Goal: Ask a question: Seek information or help from site administrators or community

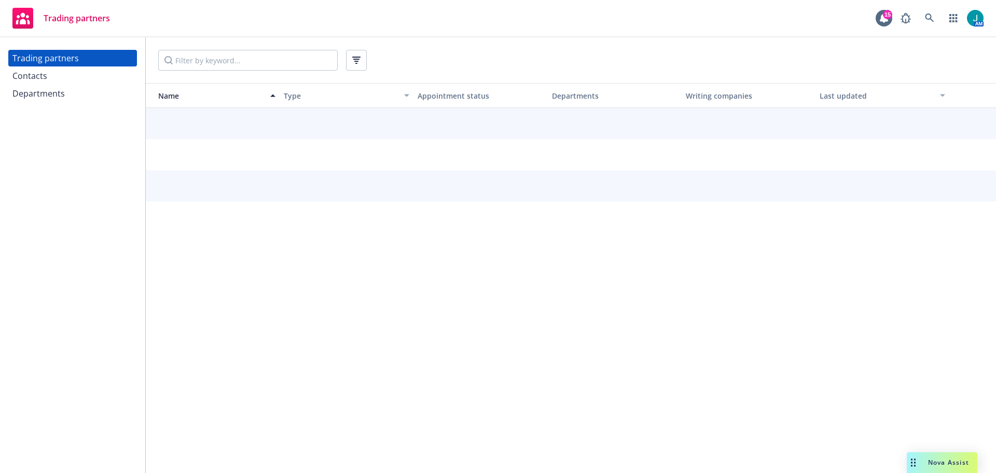
click at [46, 77] on div "Contacts" at bounding box center [29, 75] width 35 height 17
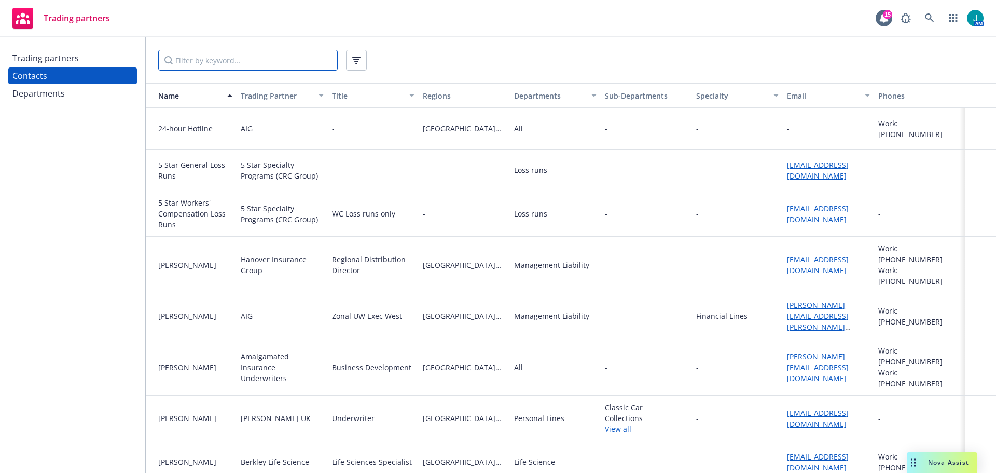
click at [236, 63] on input "Filter by keyword..." at bounding box center [248, 60] width 180 height 21
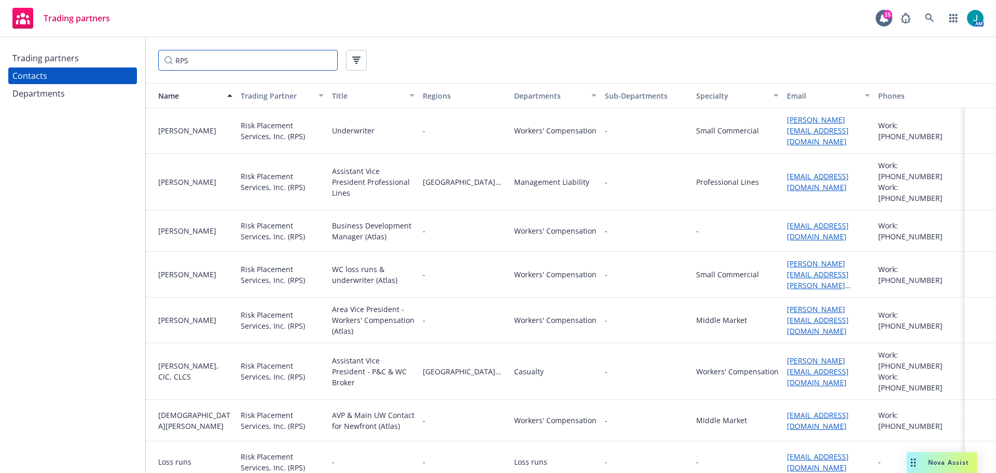
type input "RPS"
click at [216, 62] on input "RPS" at bounding box center [248, 60] width 180 height 21
click at [64, 93] on div "Departments" at bounding box center [72, 93] width 120 height 17
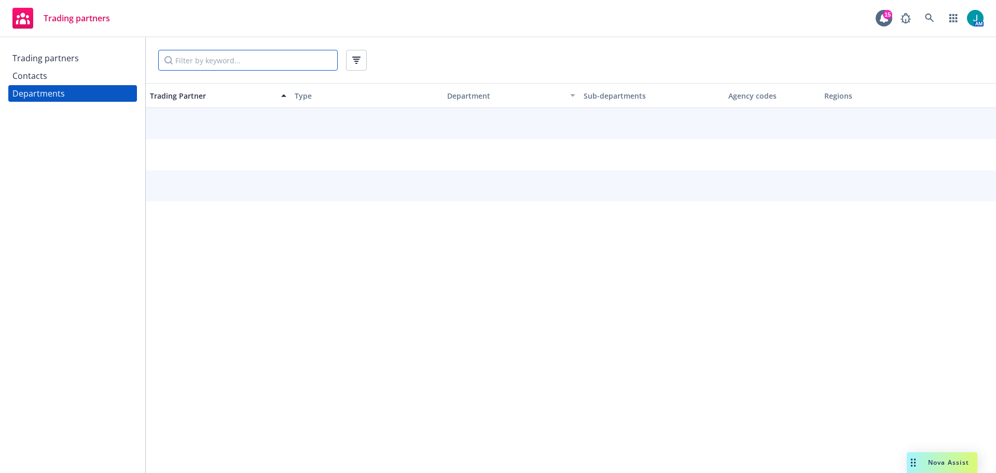
click at [202, 58] on input "Filter by keyword..." at bounding box center [248, 60] width 180 height 21
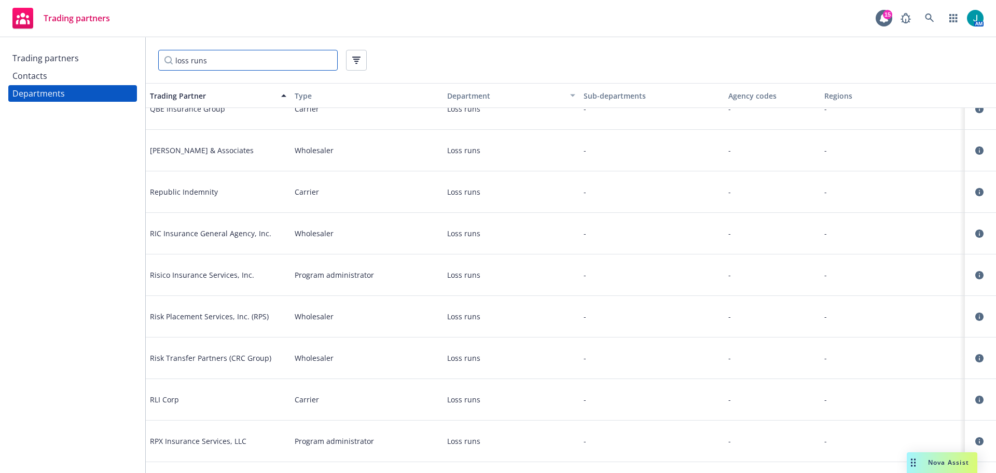
scroll to position [4721, 0]
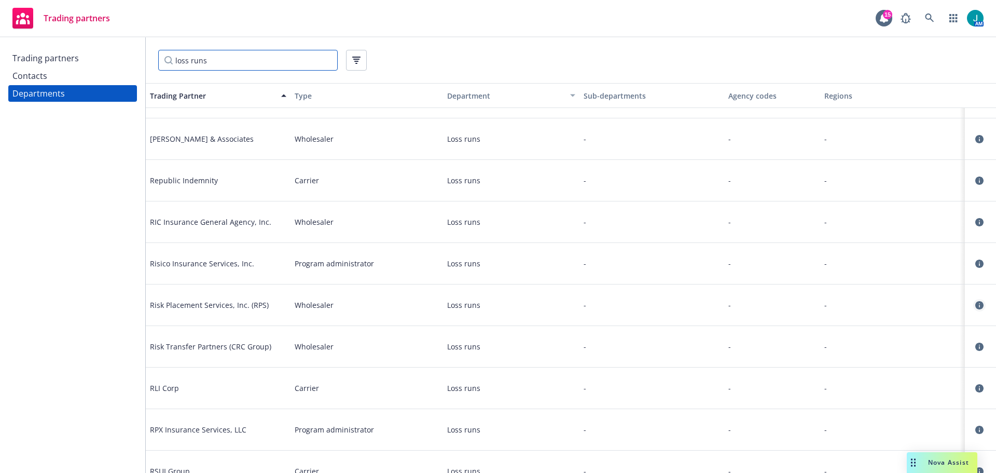
type input "loss runs"
click at [975, 307] on icon "circleInformation" at bounding box center [979, 305] width 8 height 8
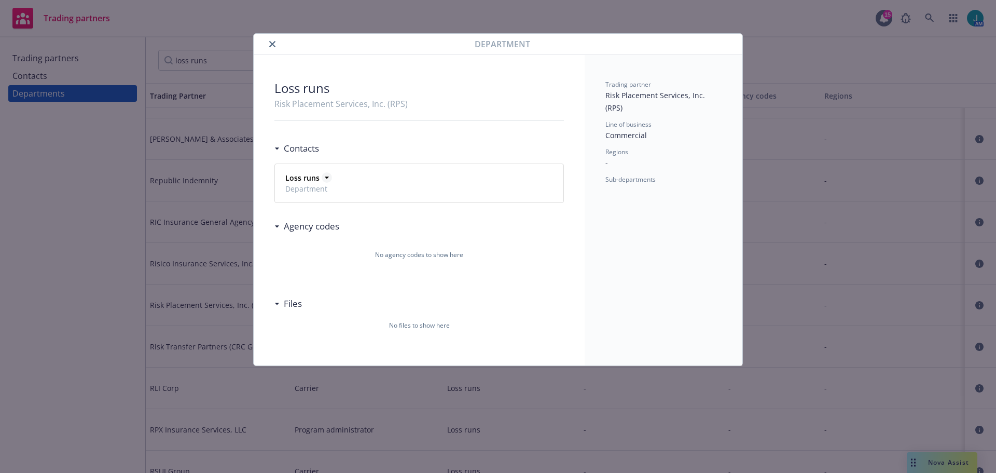
click at [326, 177] on icon at bounding box center [327, 178] width 4 height 2
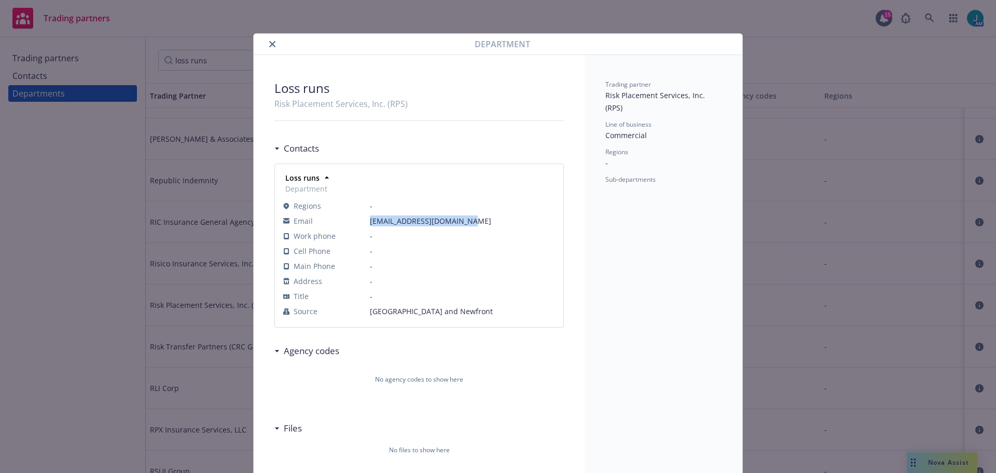
drag, startPoint x: 461, startPoint y: 221, endPoint x: 329, endPoint y: 214, distance: 132.0
click at [329, 214] on tr "Email LR.RPS_Service@RPSins.com" at bounding box center [419, 220] width 272 height 15
copy tr "LR.RPS_Service@RPSins.com"
drag, startPoint x: 265, startPoint y: 43, endPoint x: 346, endPoint y: 50, distance: 80.7
click at [269, 45] on icon "close" at bounding box center [272, 44] width 6 height 6
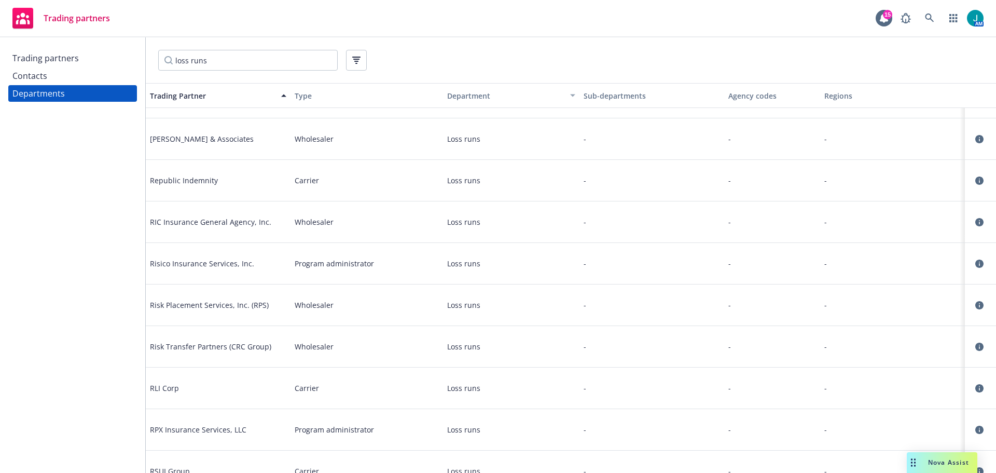
drag, startPoint x: 26, startPoint y: 77, endPoint x: 141, endPoint y: 87, distance: 115.6
click at [26, 78] on div "Contacts" at bounding box center [29, 75] width 35 height 17
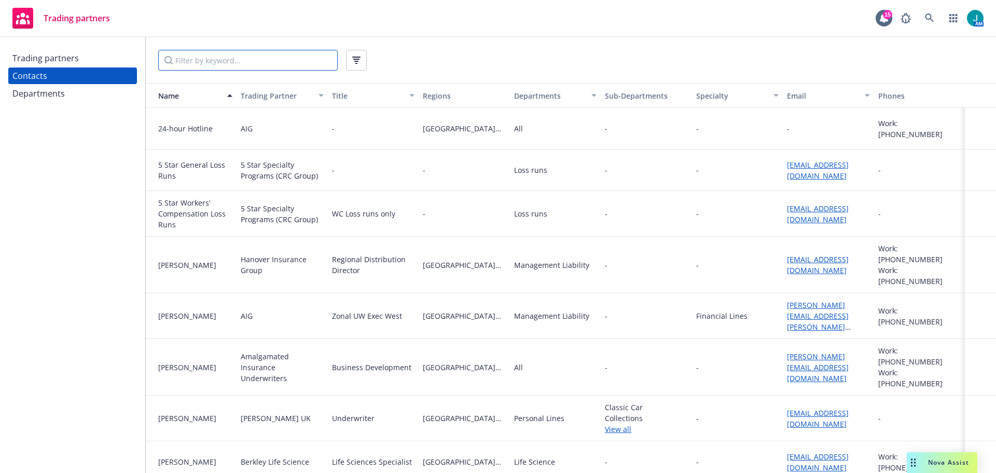
click at [198, 63] on input "Filter by keyword..." at bounding box center [248, 60] width 180 height 21
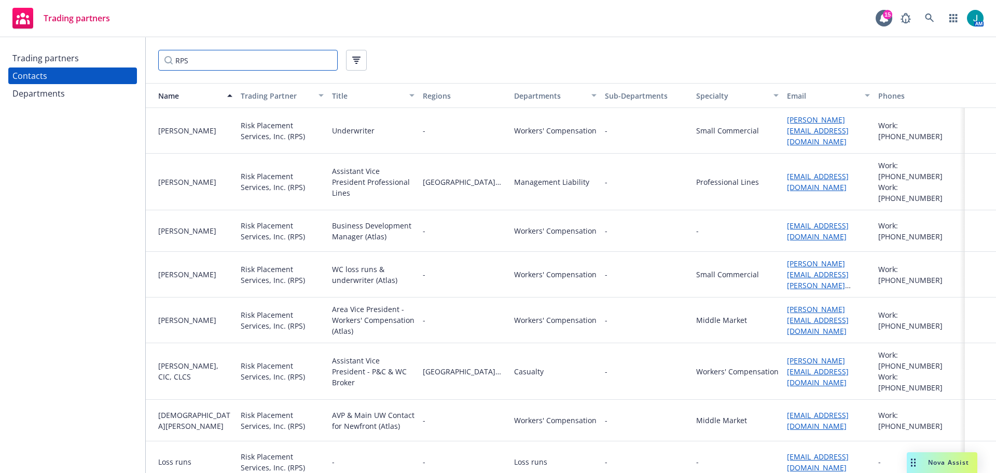
type input "RPS"
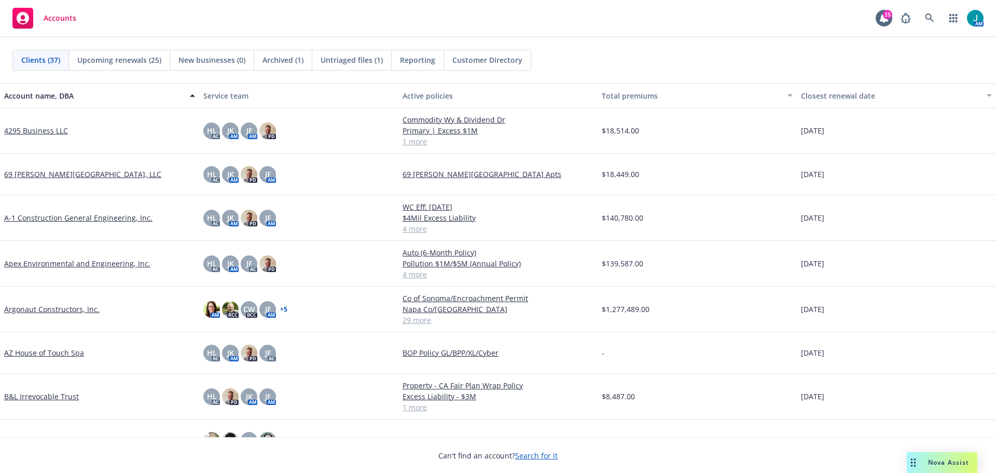
click at [947, 460] on span "Nova Assist" at bounding box center [948, 462] width 41 height 9
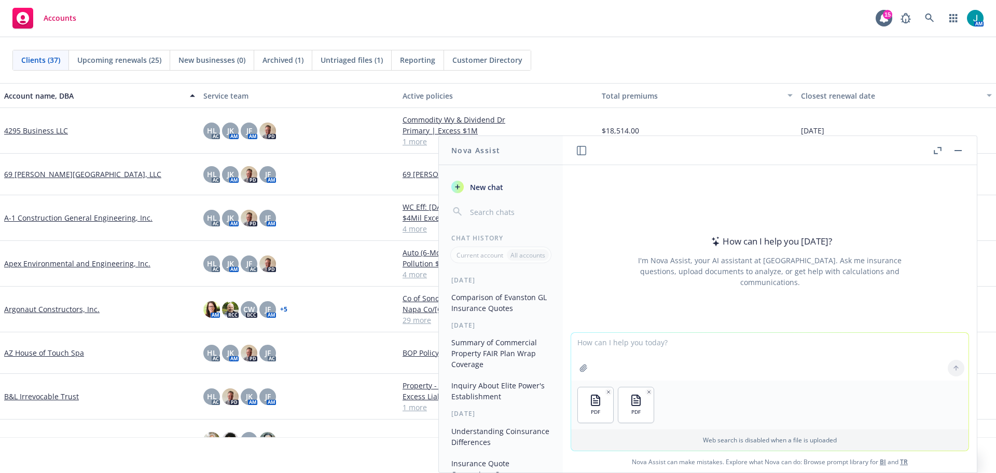
click at [588, 343] on textarea at bounding box center [769, 357] width 397 height 48
type textarea "what are the differences between the two endorsements attached?"
click at [954, 366] on icon at bounding box center [956, 367] width 7 height 7
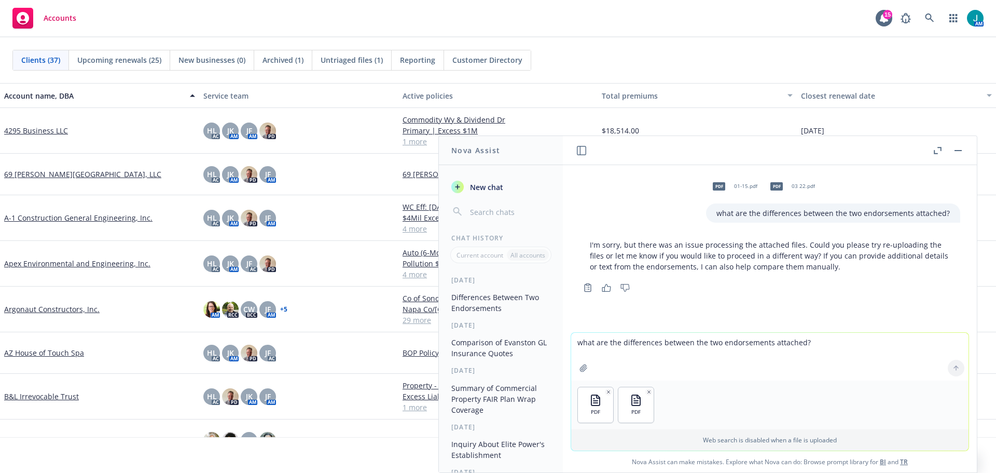
click at [572, 342] on textarea "what are the differences between the two endorsements attached?" at bounding box center [769, 357] width 397 height 48
type textarea "What are the differences between the attached endorsements?"
click at [955, 367] on icon at bounding box center [956, 367] width 7 height 7
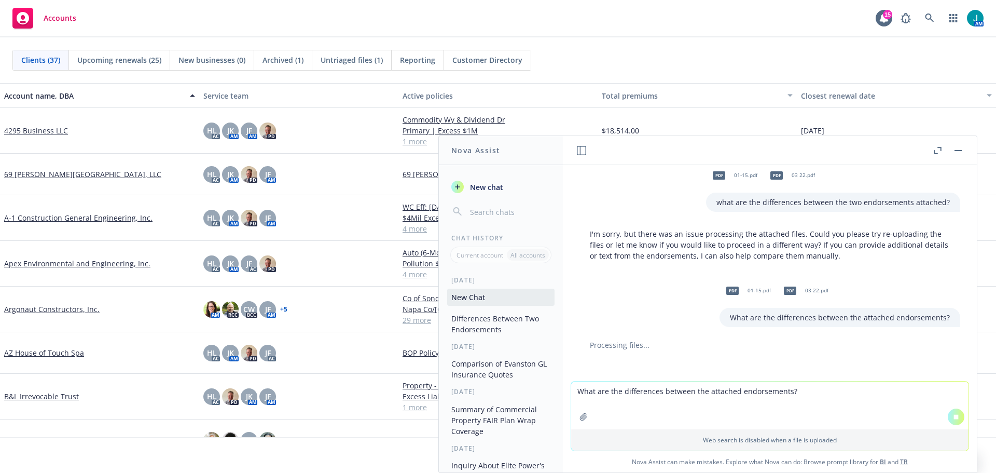
scroll to position [17, 0]
